Goal: Information Seeking & Learning: Learn about a topic

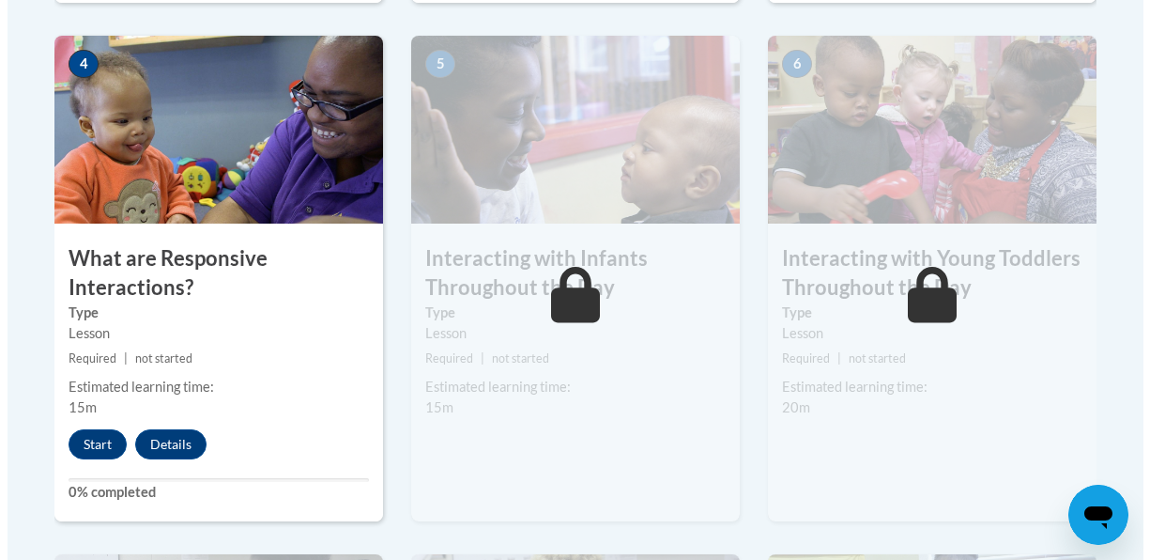
scroll to position [1189, 0]
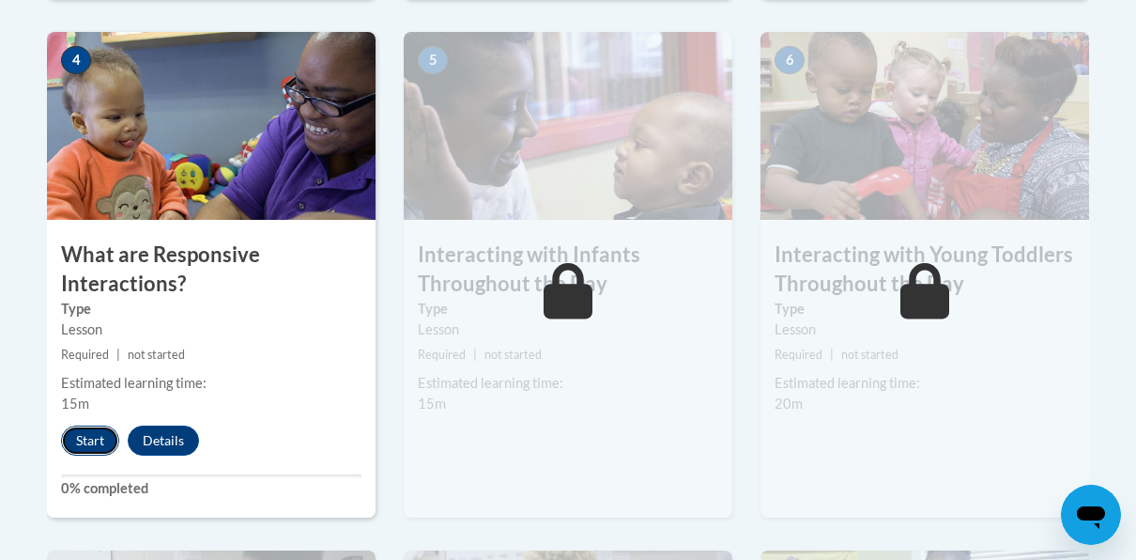
click at [83, 443] on button "Start" at bounding box center [90, 440] width 58 height 30
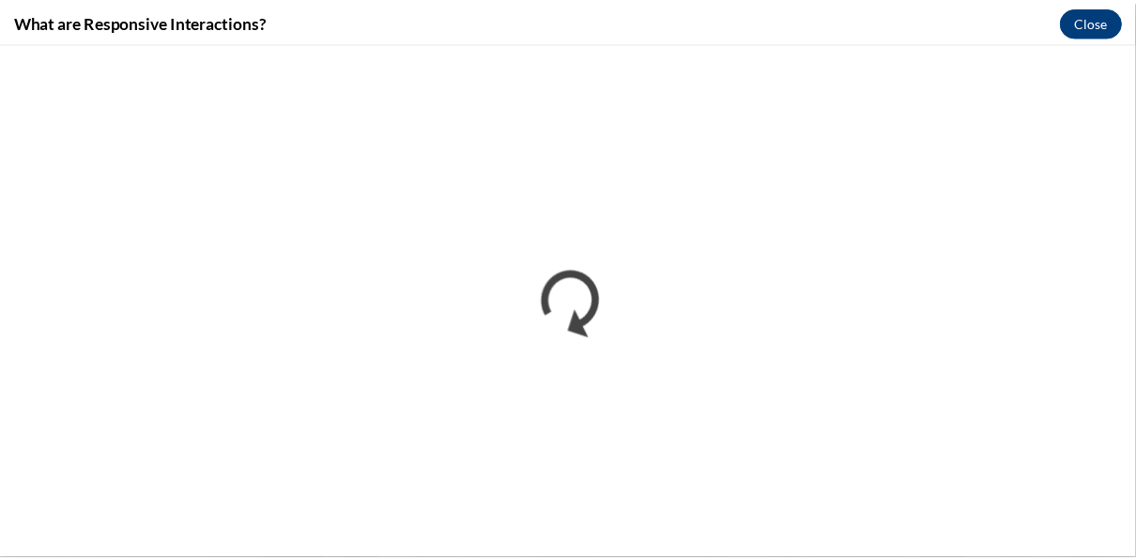
scroll to position [0, 0]
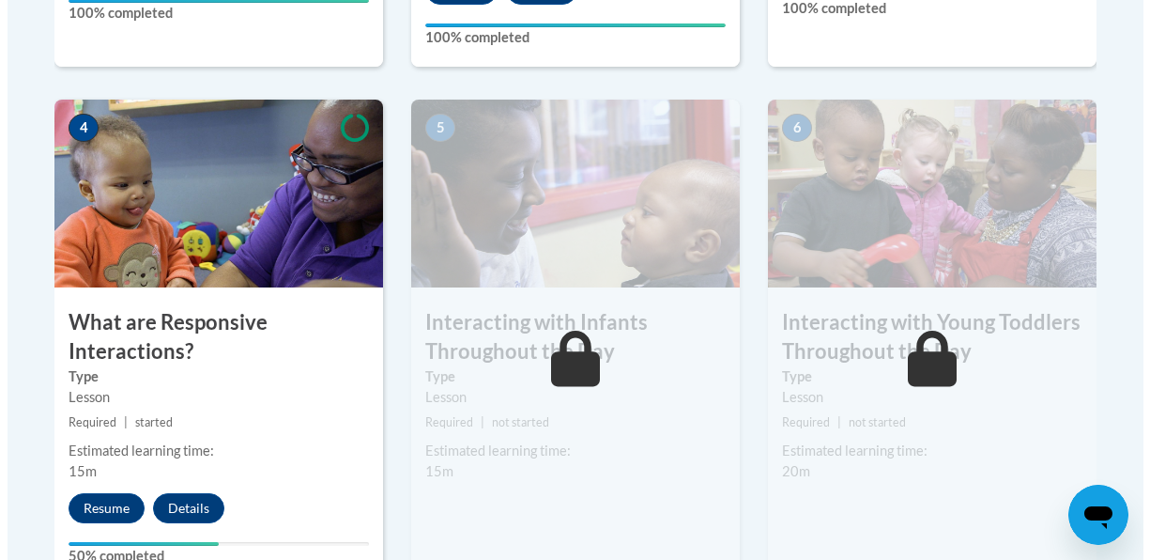
scroll to position [1125, 0]
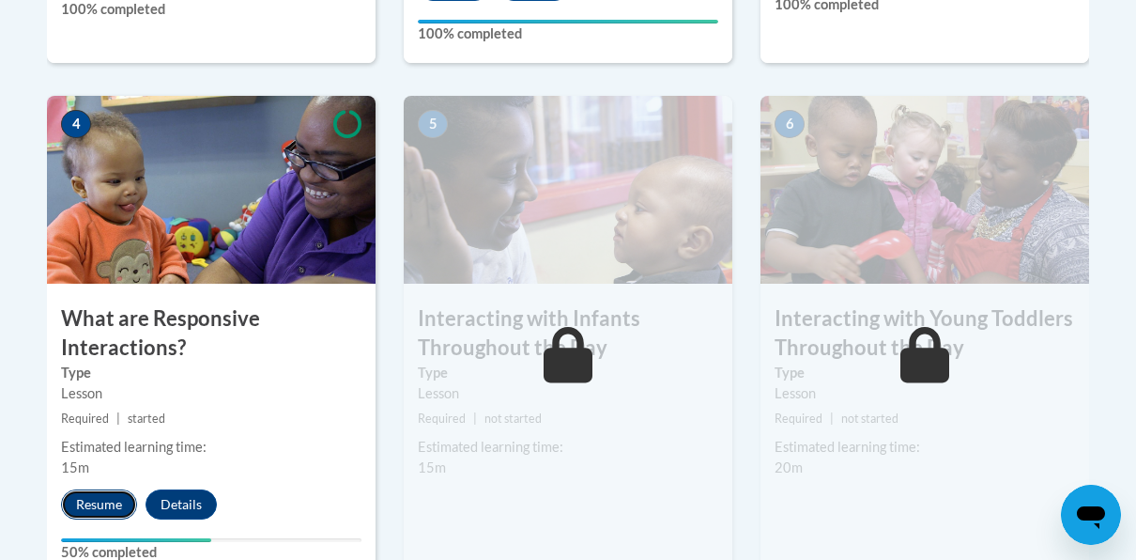
click at [102, 499] on button "Resume" at bounding box center [99, 504] width 76 height 30
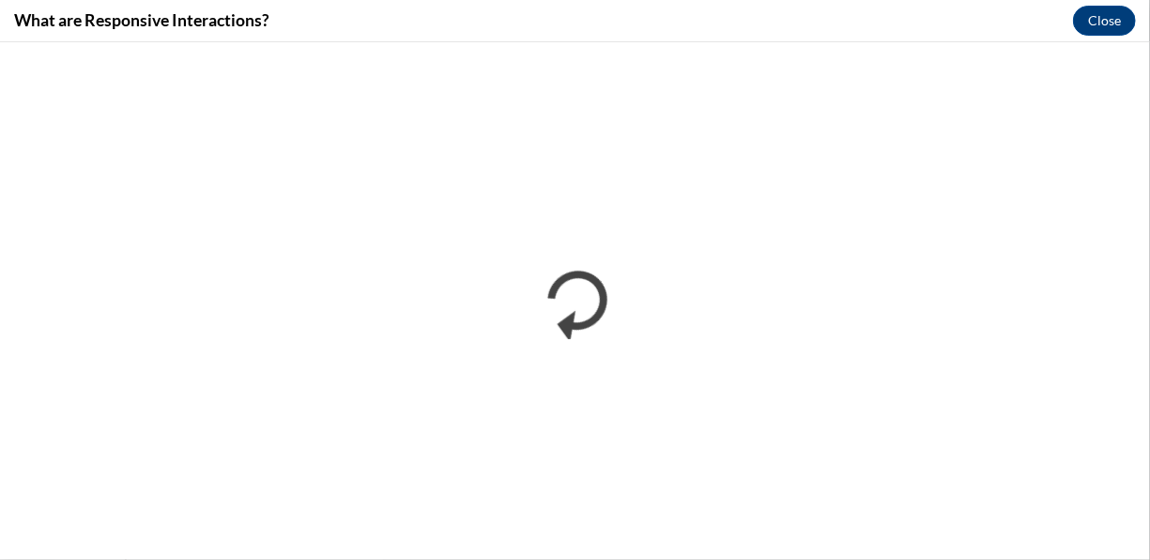
scroll to position [0, 0]
